Goal: Use online tool/utility: Utilize a website feature to perform a specific function

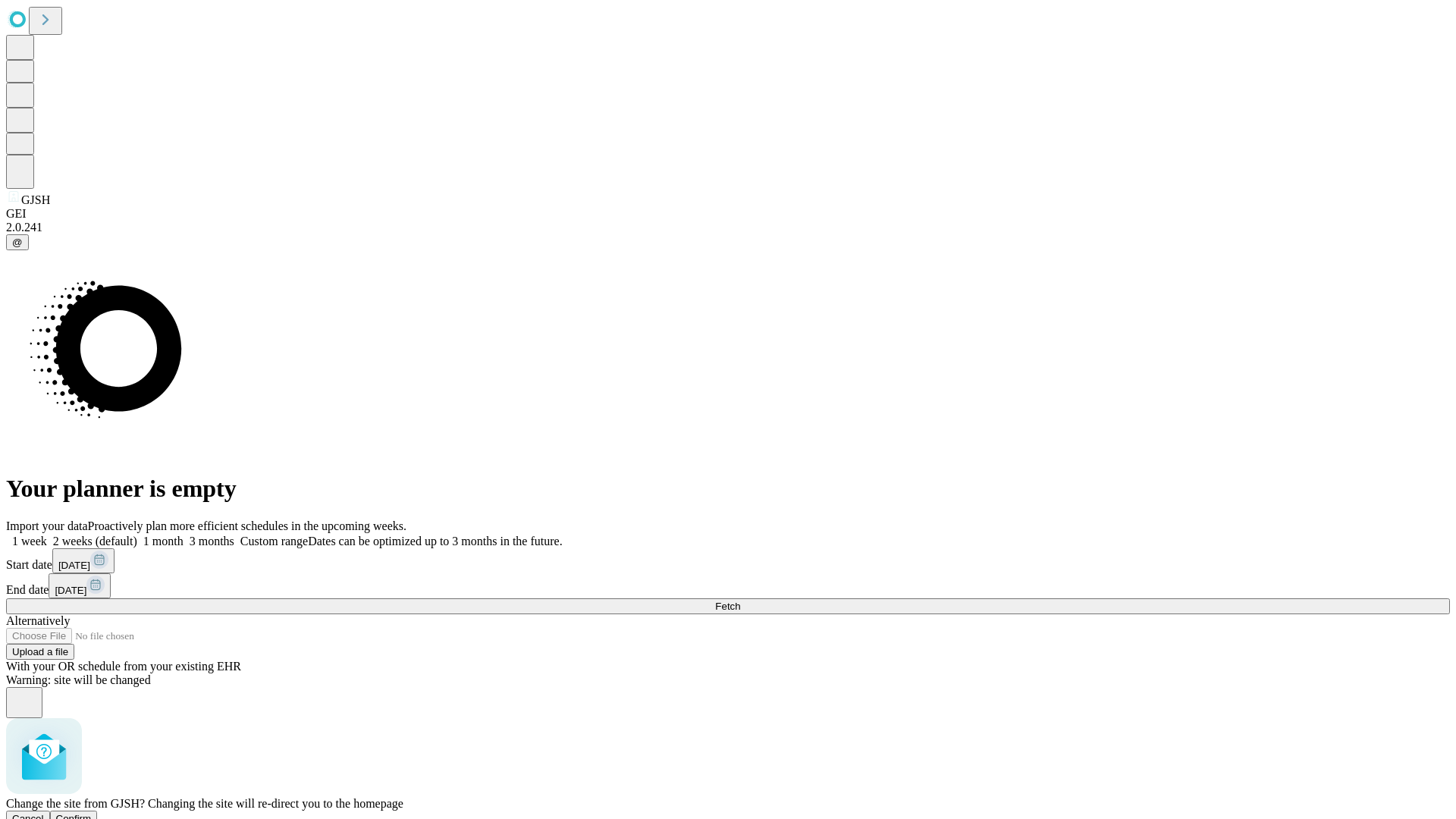
click at [92, 813] on span "Confirm" at bounding box center [74, 819] width 36 height 11
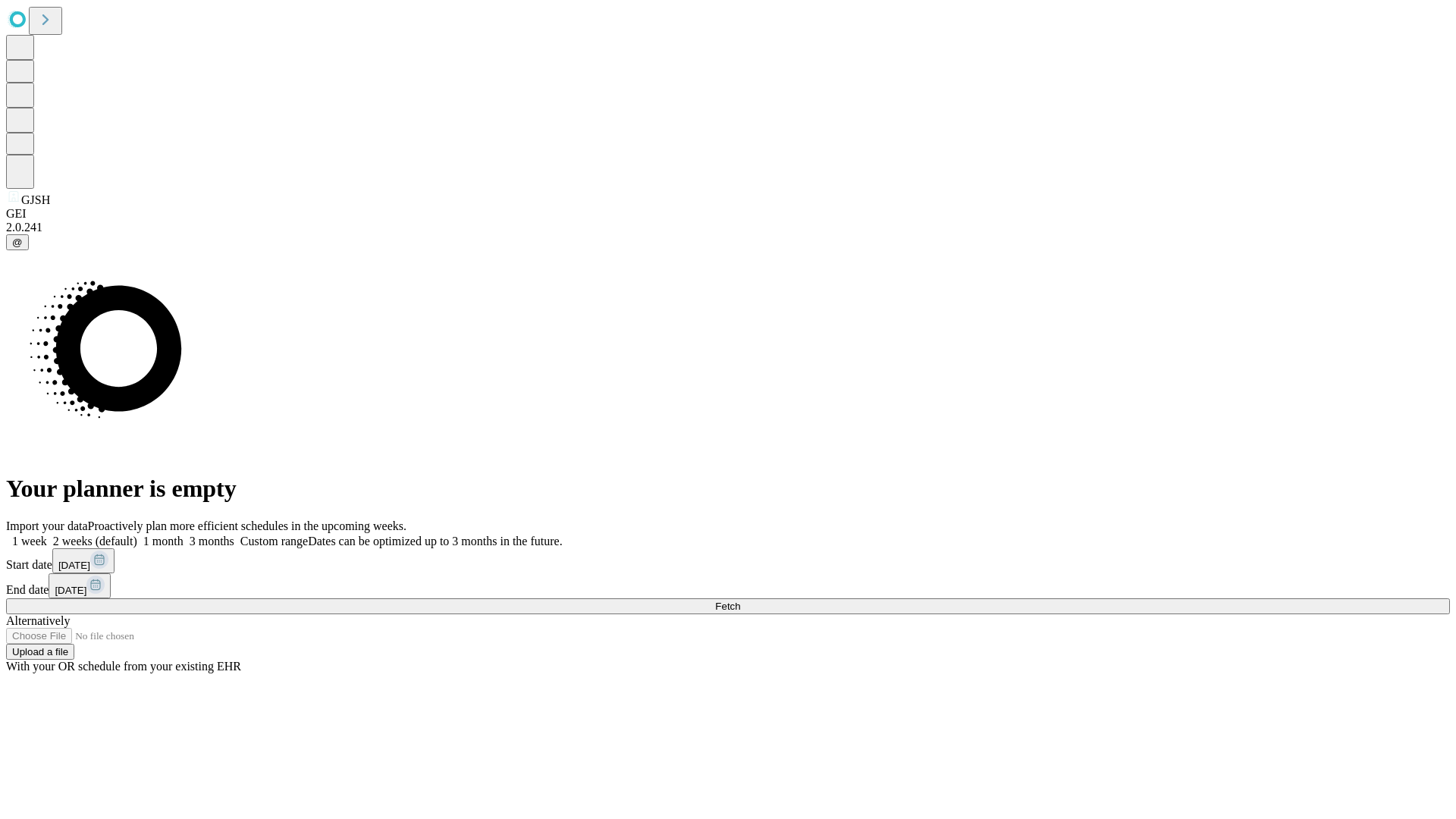
click at [137, 535] on label "2 weeks (default)" at bounding box center [92, 541] width 90 height 13
click at [740, 601] on span "Fetch" at bounding box center [727, 606] width 25 height 11
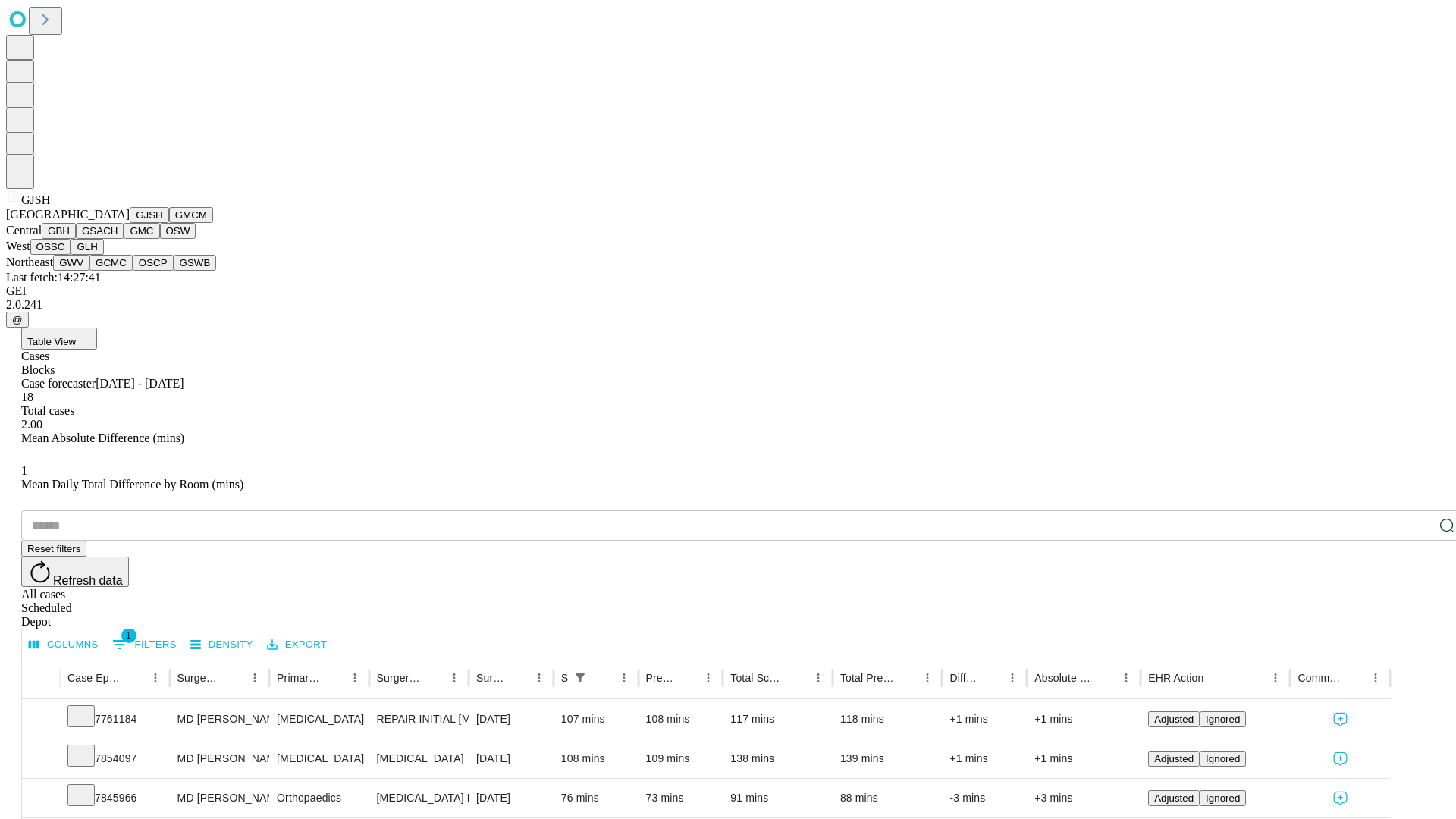
click at [169, 223] on button "GMCM" at bounding box center [191, 214] width 44 height 16
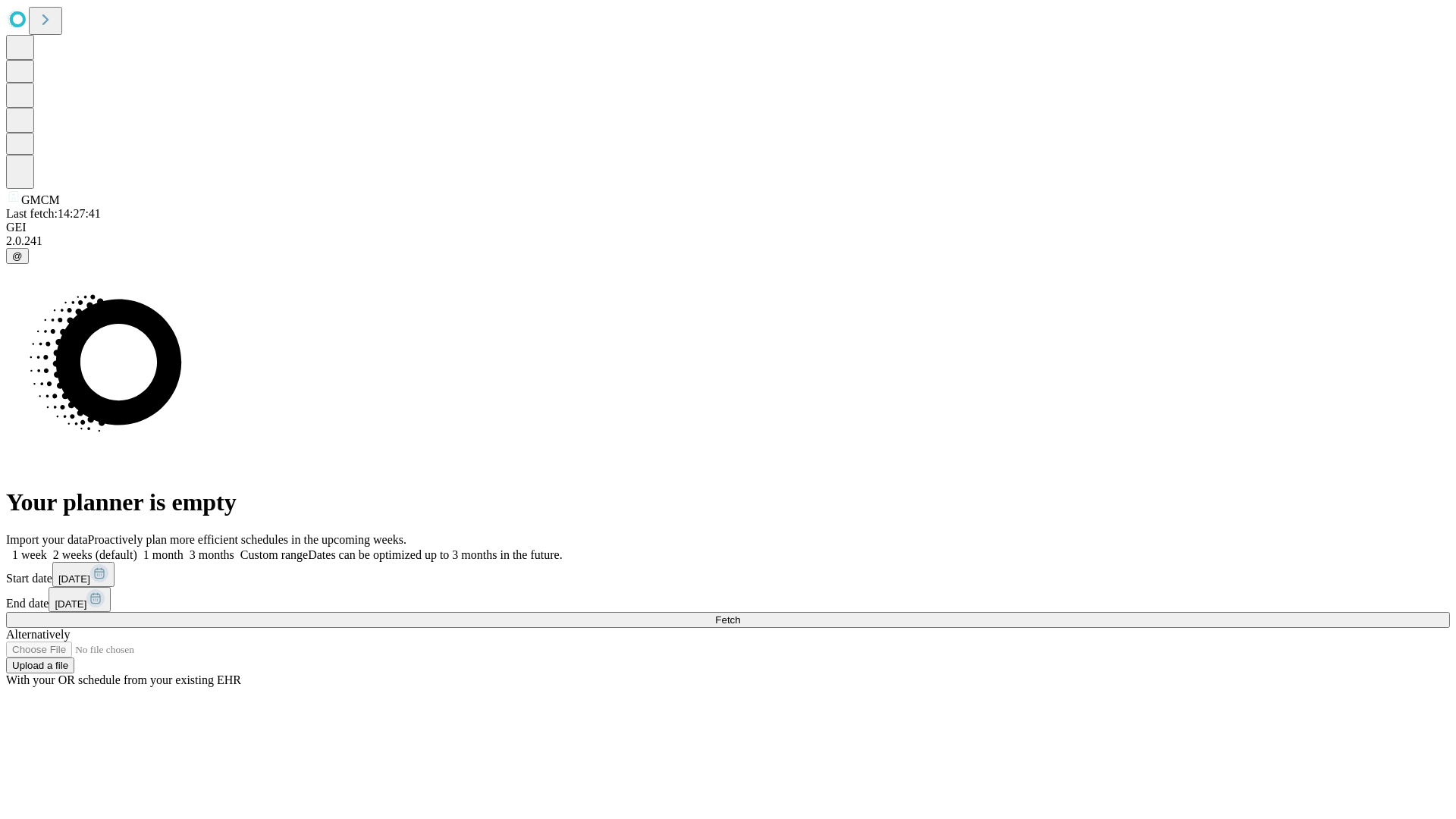
click at [740, 615] on span "Fetch" at bounding box center [727, 620] width 25 height 11
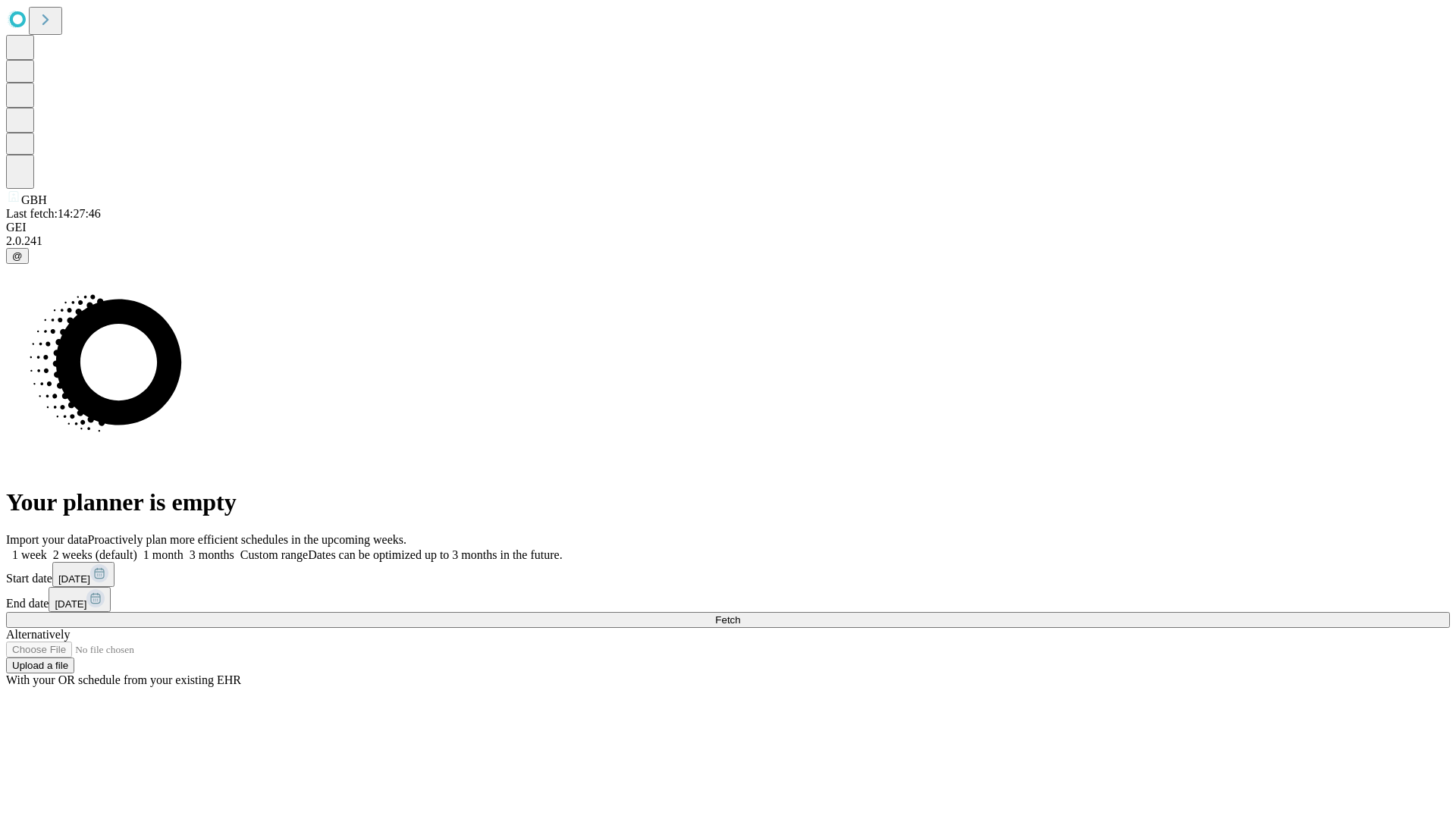
click at [137, 548] on label "2 weeks (default)" at bounding box center [92, 555] width 90 height 13
click at [740, 615] on span "Fetch" at bounding box center [727, 620] width 25 height 11
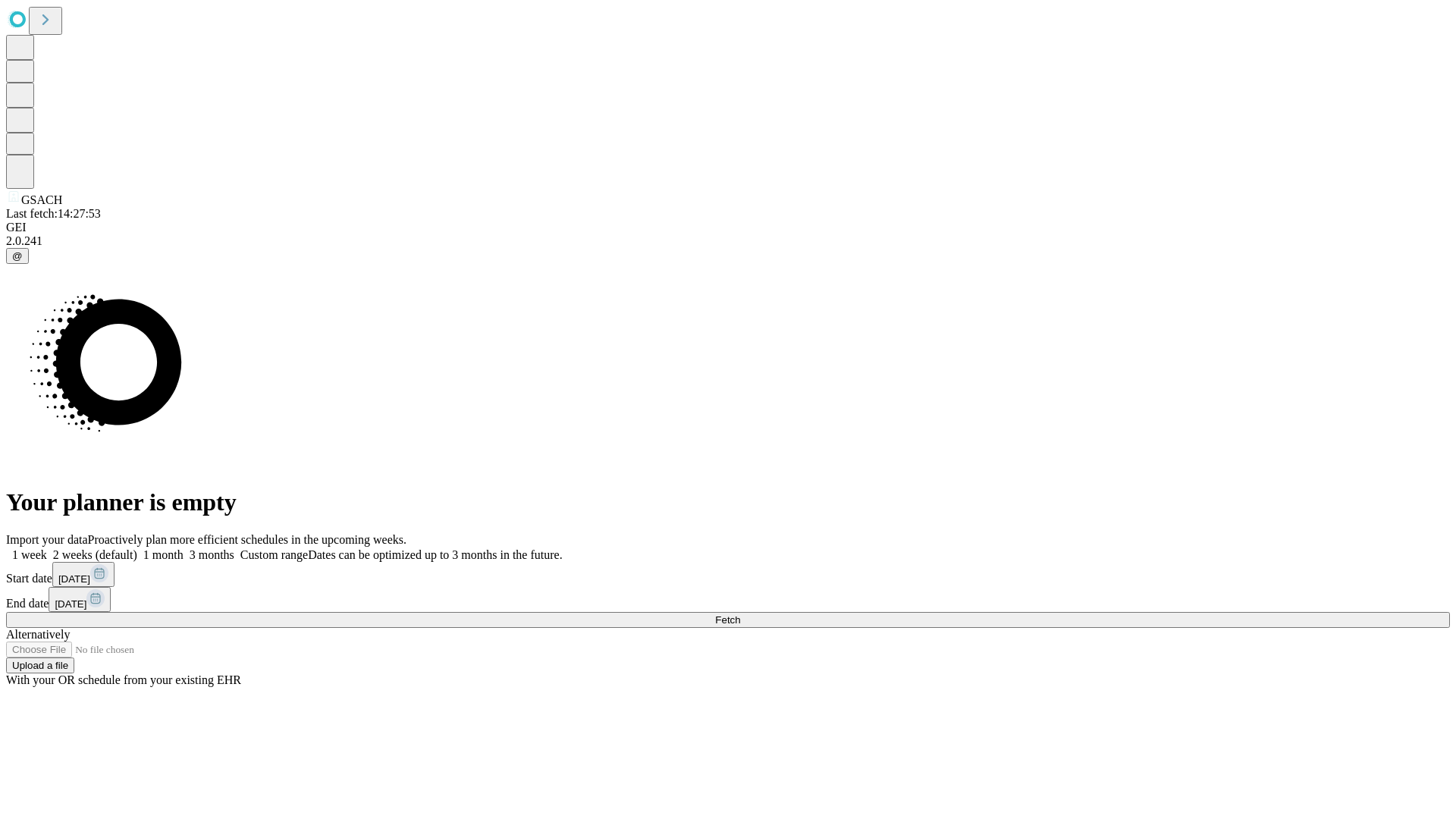
click at [137, 548] on label "2 weeks (default)" at bounding box center [92, 555] width 90 height 13
click at [740, 615] on span "Fetch" at bounding box center [727, 620] width 25 height 11
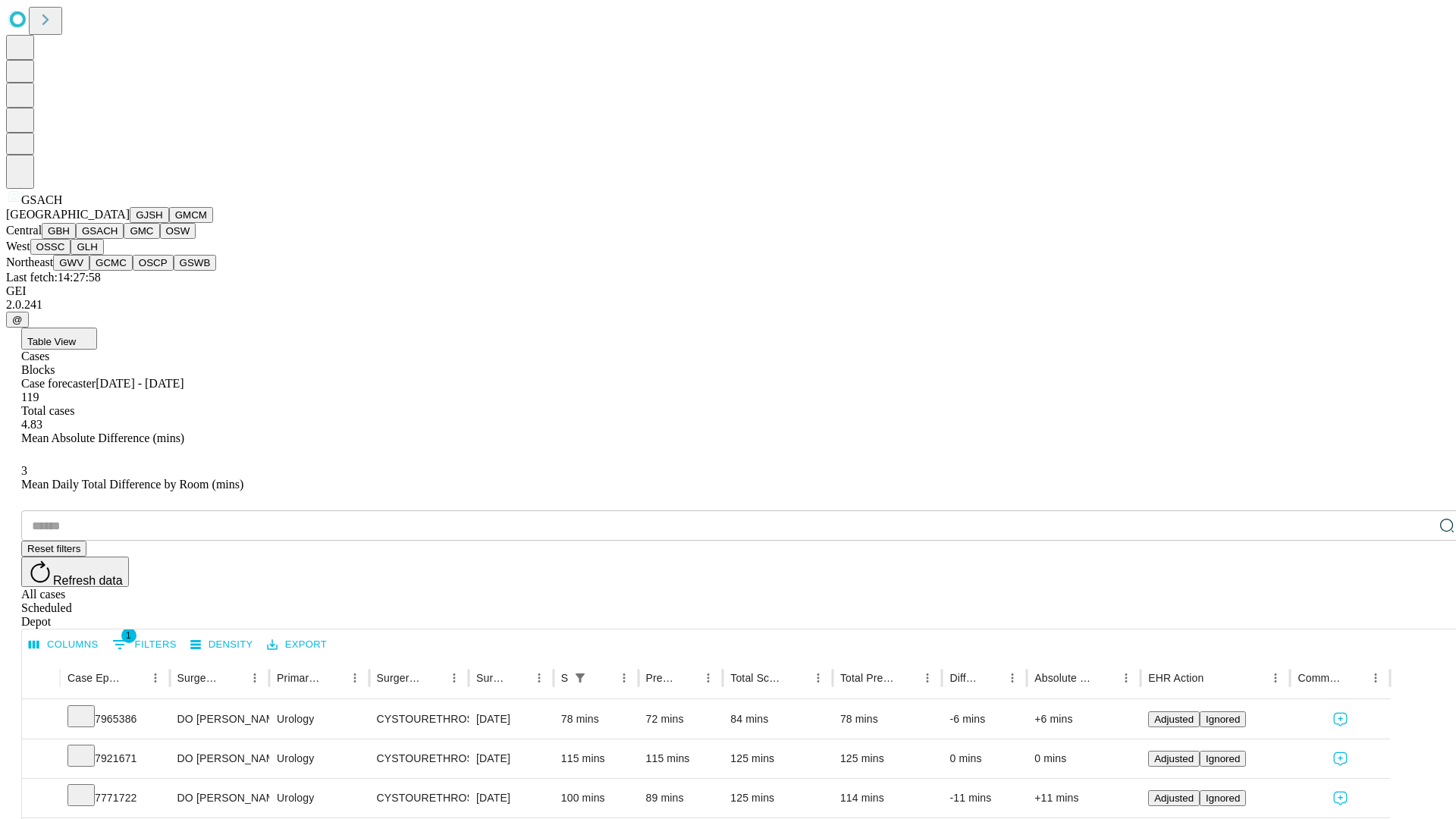
click at [123, 239] on button "GMC" at bounding box center [141, 230] width 36 height 16
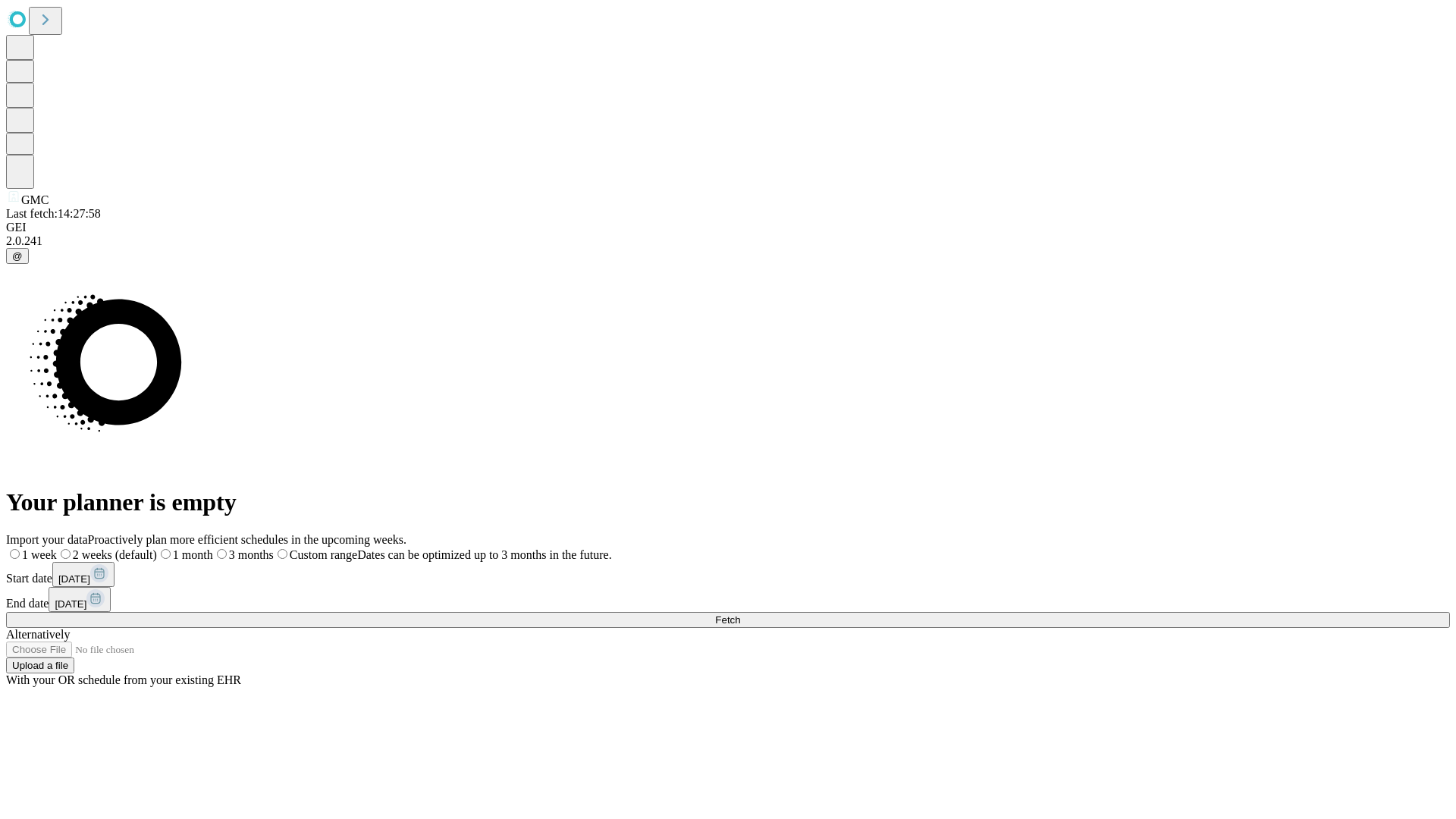
click at [740, 615] on span "Fetch" at bounding box center [727, 620] width 25 height 11
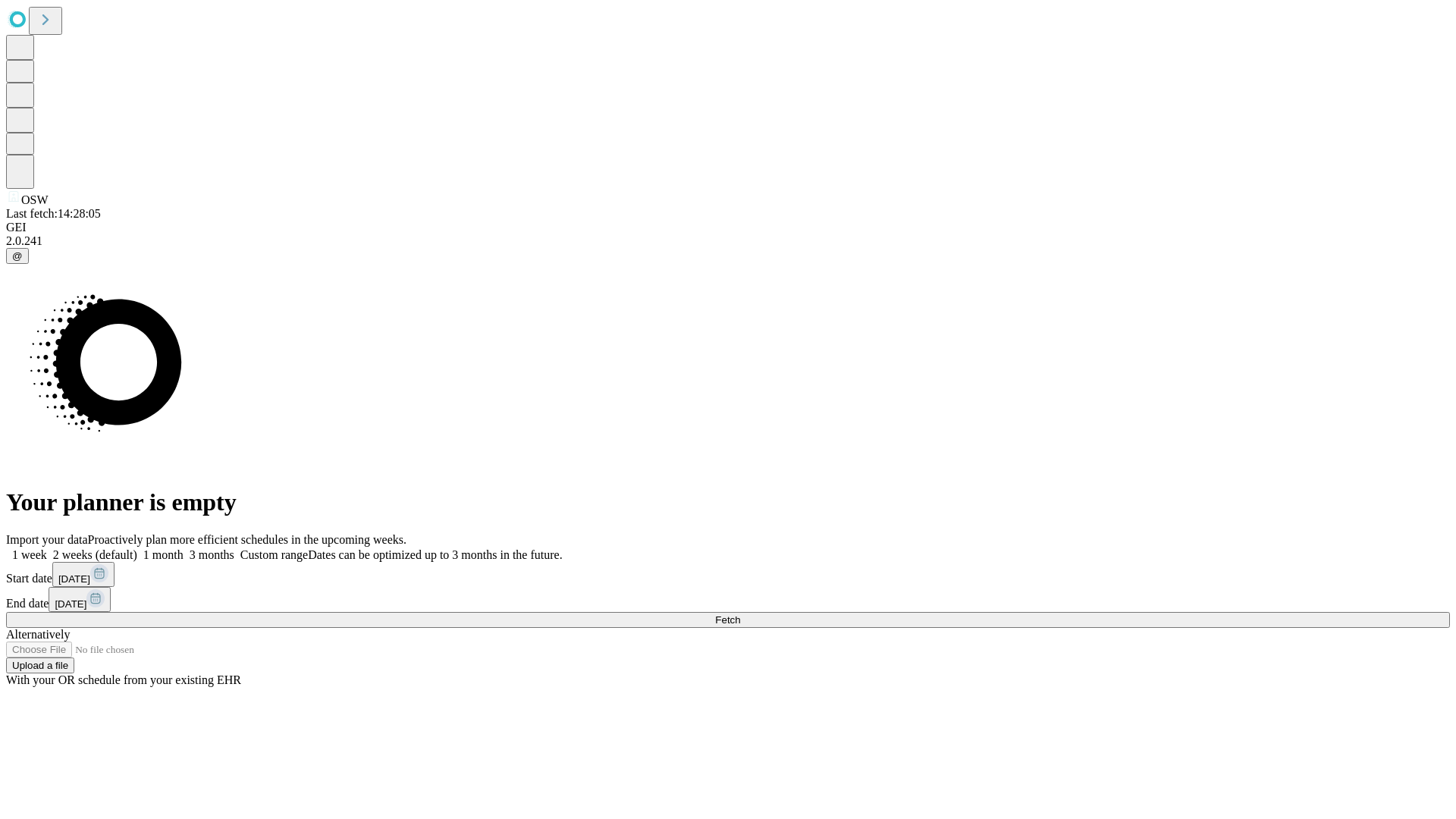
click at [137, 548] on label "2 weeks (default)" at bounding box center [92, 555] width 90 height 13
click at [740, 615] on span "Fetch" at bounding box center [727, 620] width 25 height 11
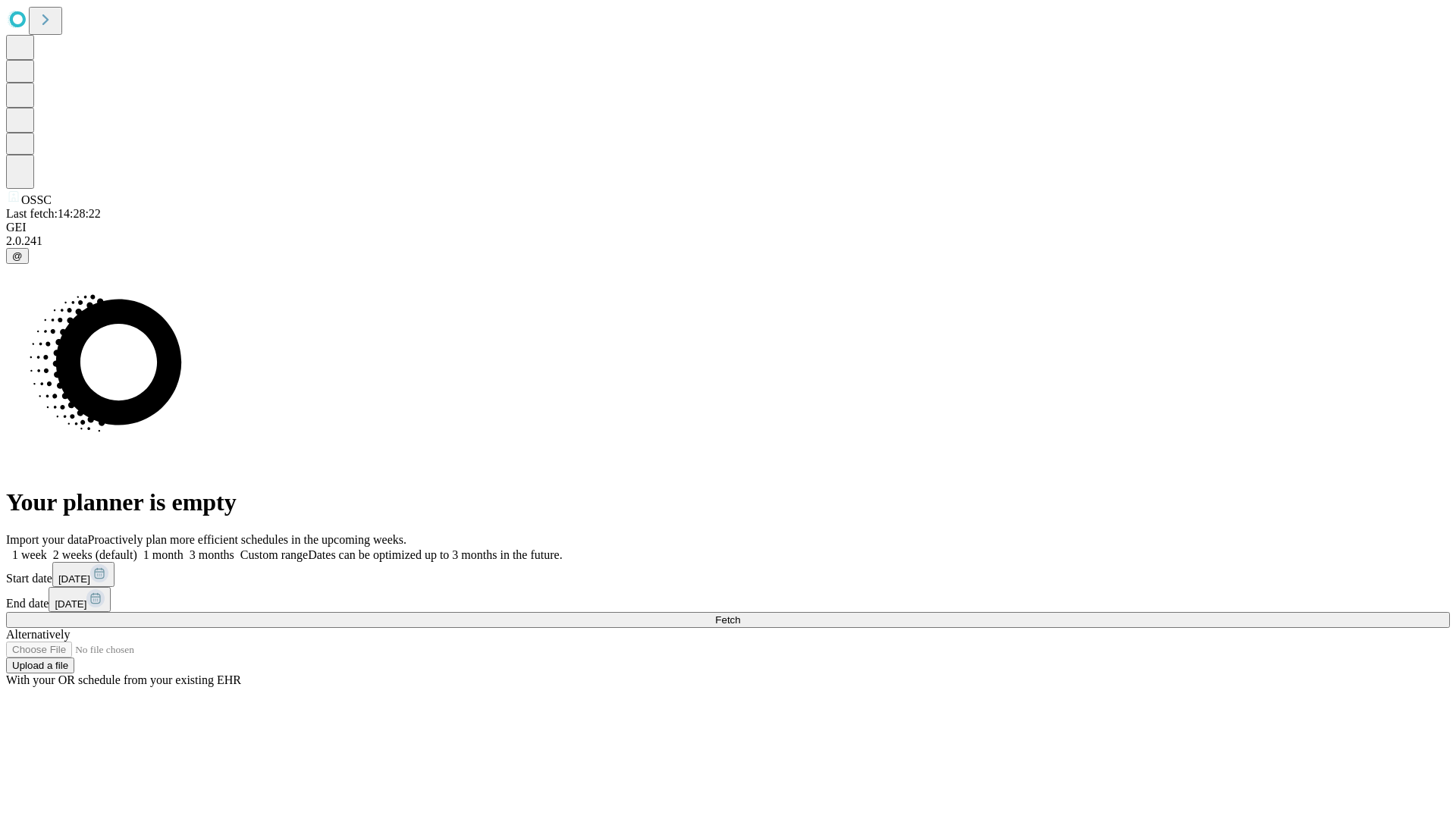
click at [137, 548] on label "2 weeks (default)" at bounding box center [92, 555] width 90 height 13
click at [740, 615] on span "Fetch" at bounding box center [727, 620] width 25 height 11
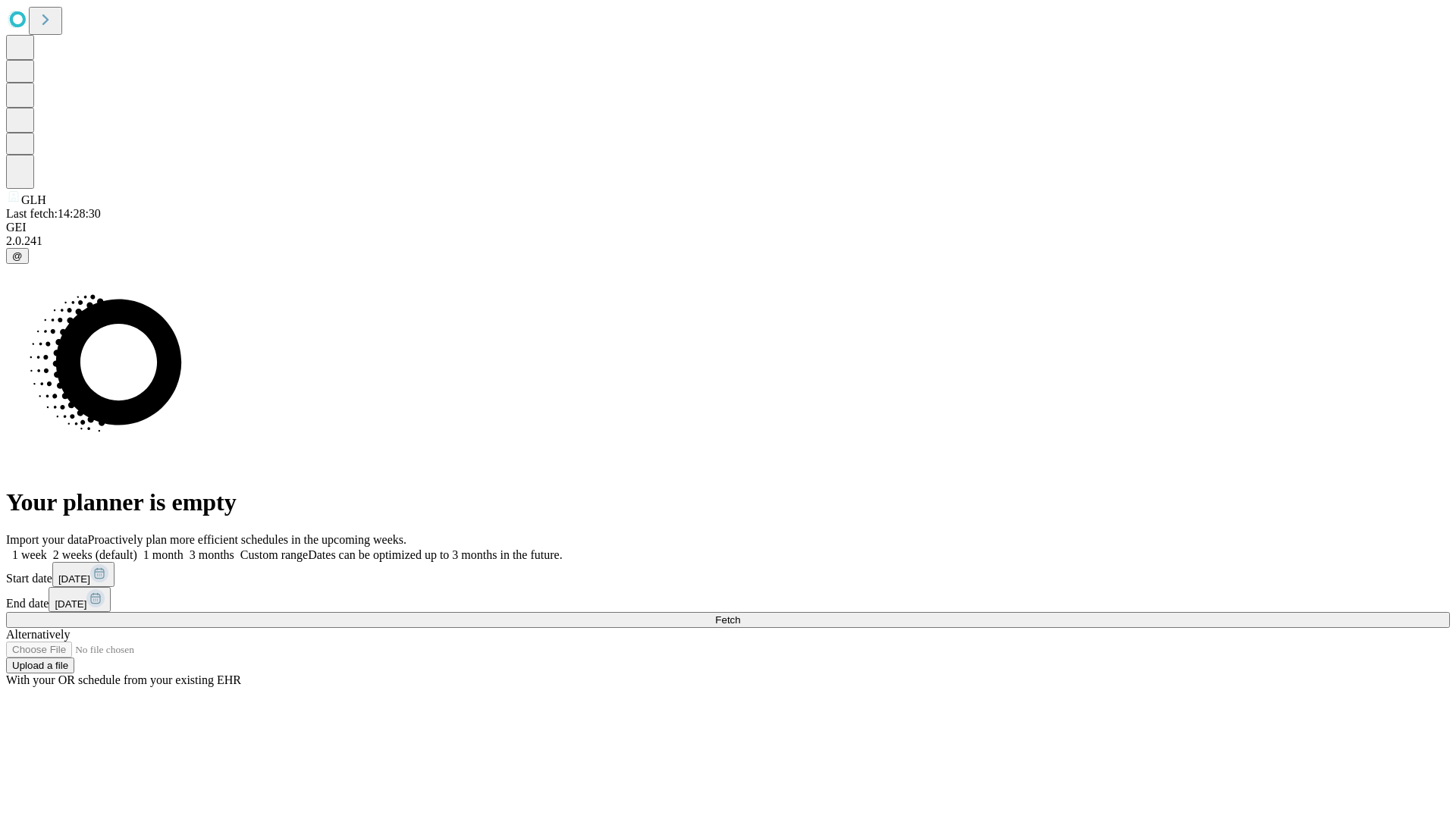
click at [137, 548] on label "2 weeks (default)" at bounding box center [92, 555] width 90 height 13
click at [740, 615] on span "Fetch" at bounding box center [727, 620] width 25 height 11
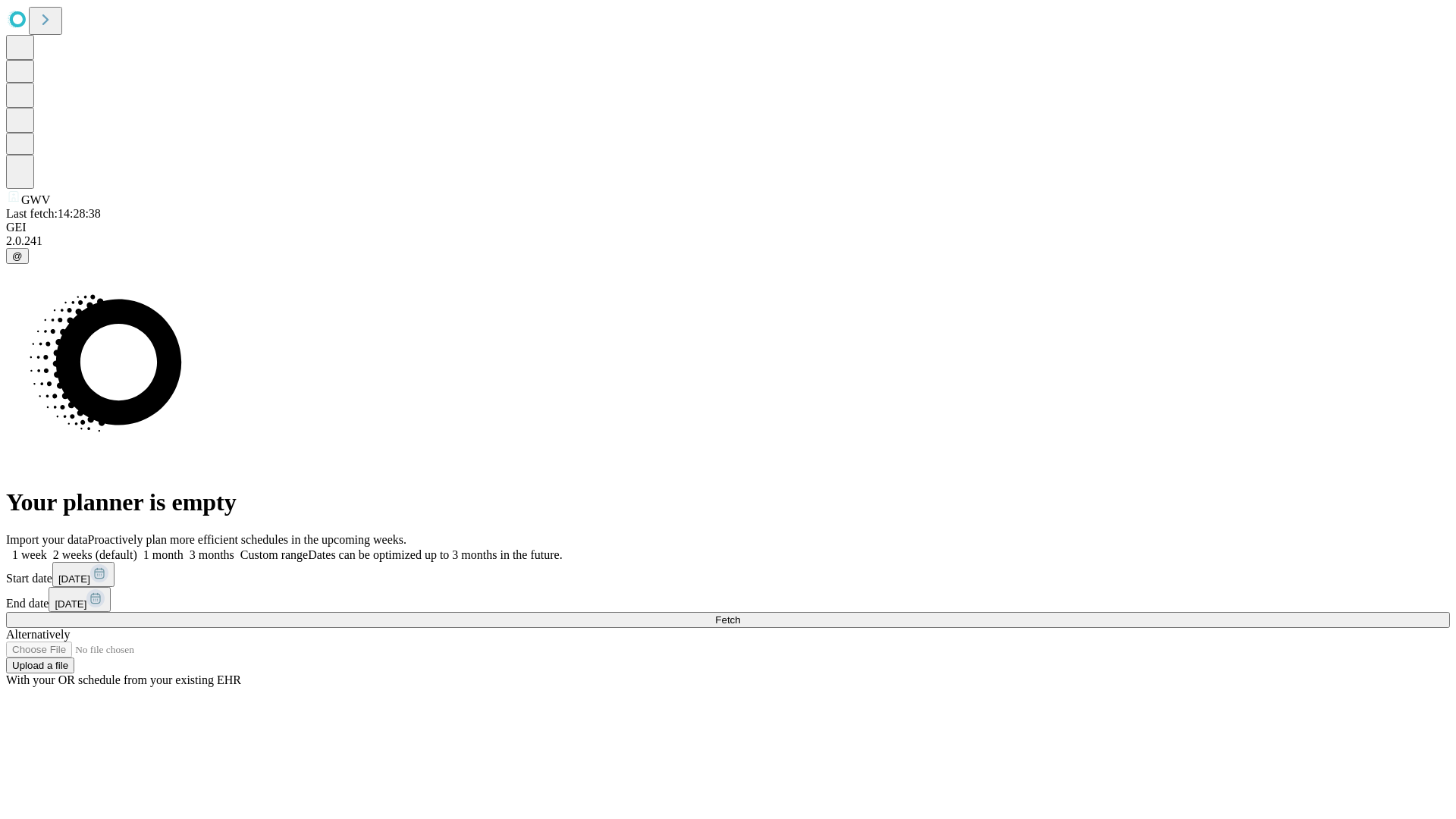
click at [137, 548] on label "2 weeks (default)" at bounding box center [92, 555] width 90 height 13
click at [740, 615] on span "Fetch" at bounding box center [727, 620] width 25 height 11
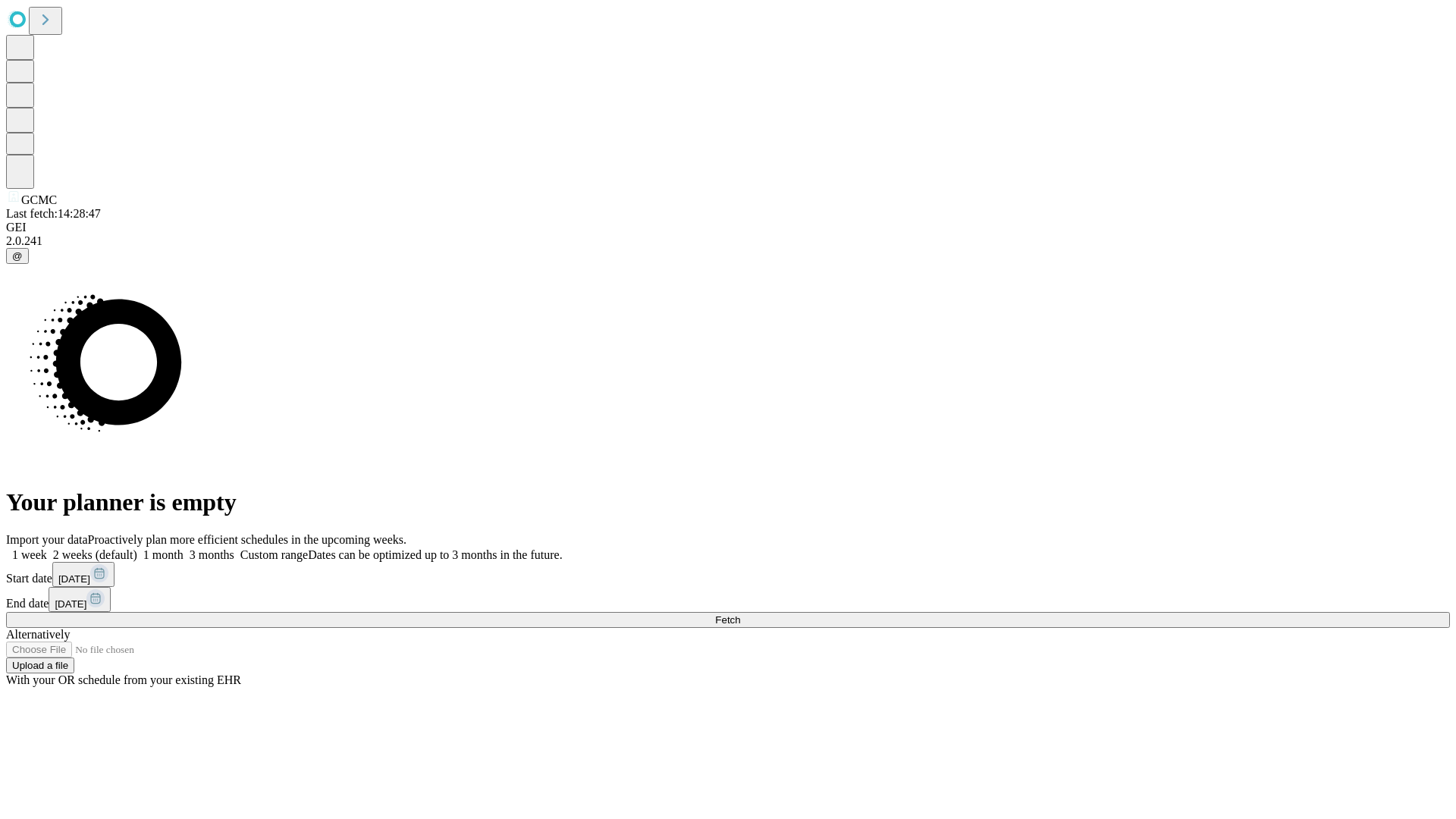
click at [137, 548] on label "2 weeks (default)" at bounding box center [92, 555] width 90 height 13
click at [740, 615] on span "Fetch" at bounding box center [727, 620] width 25 height 11
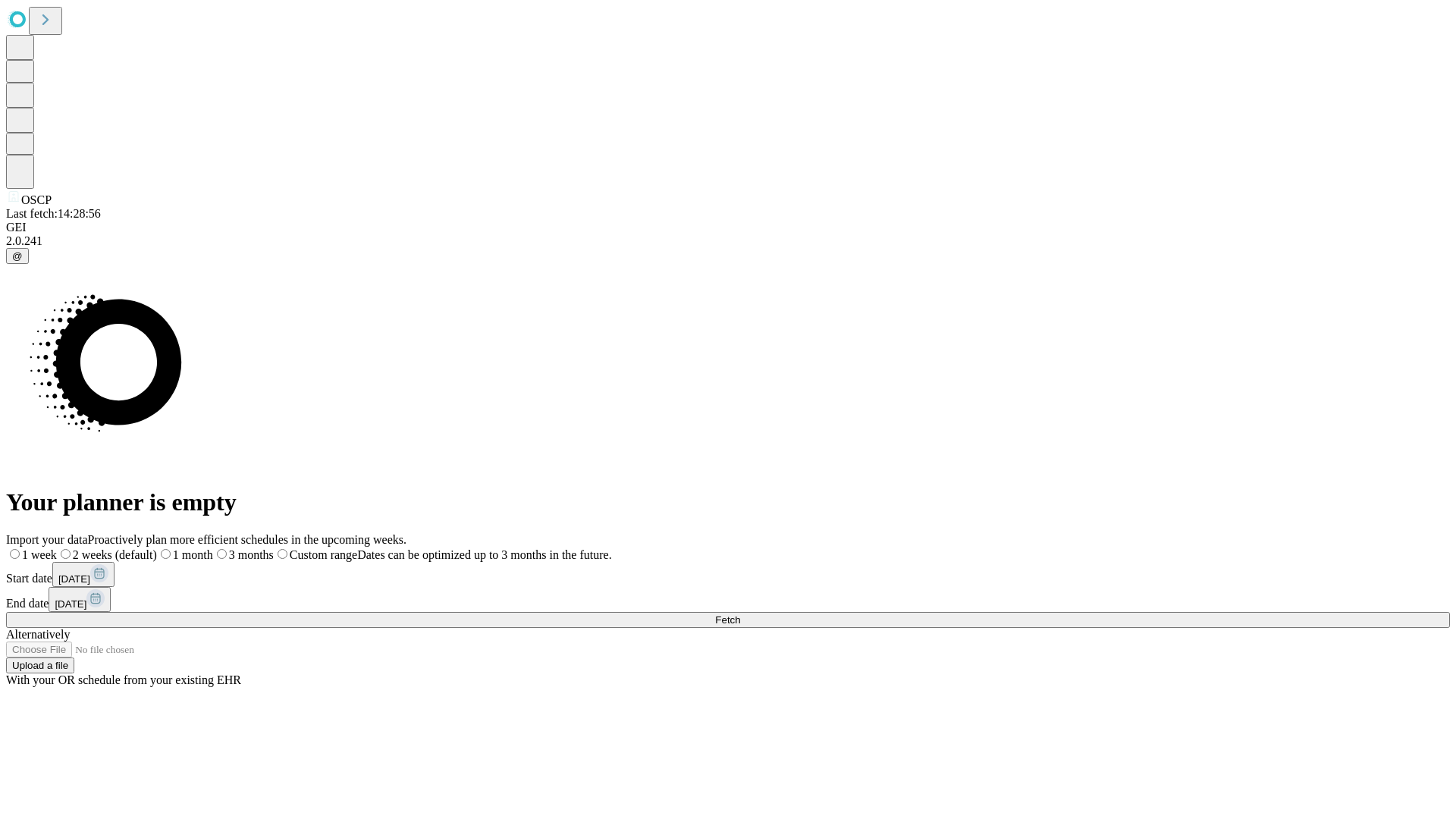
click at [157, 548] on label "2 weeks (default)" at bounding box center [107, 555] width 100 height 13
click at [740, 615] on span "Fetch" at bounding box center [727, 620] width 25 height 11
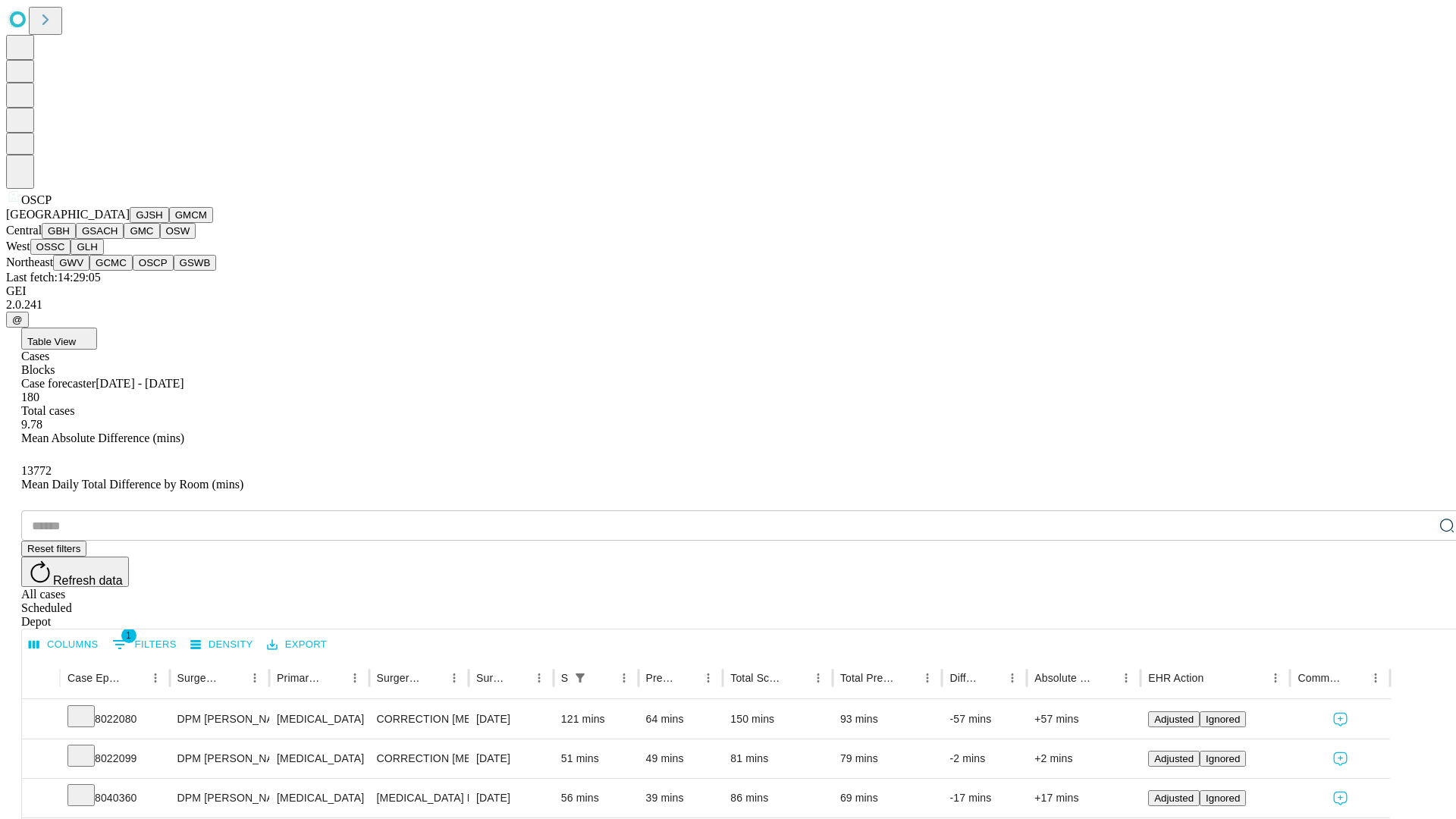
click at [174, 271] on button "GSWB" at bounding box center [195, 262] width 43 height 16
